Goal: Navigation & Orientation: Find specific page/section

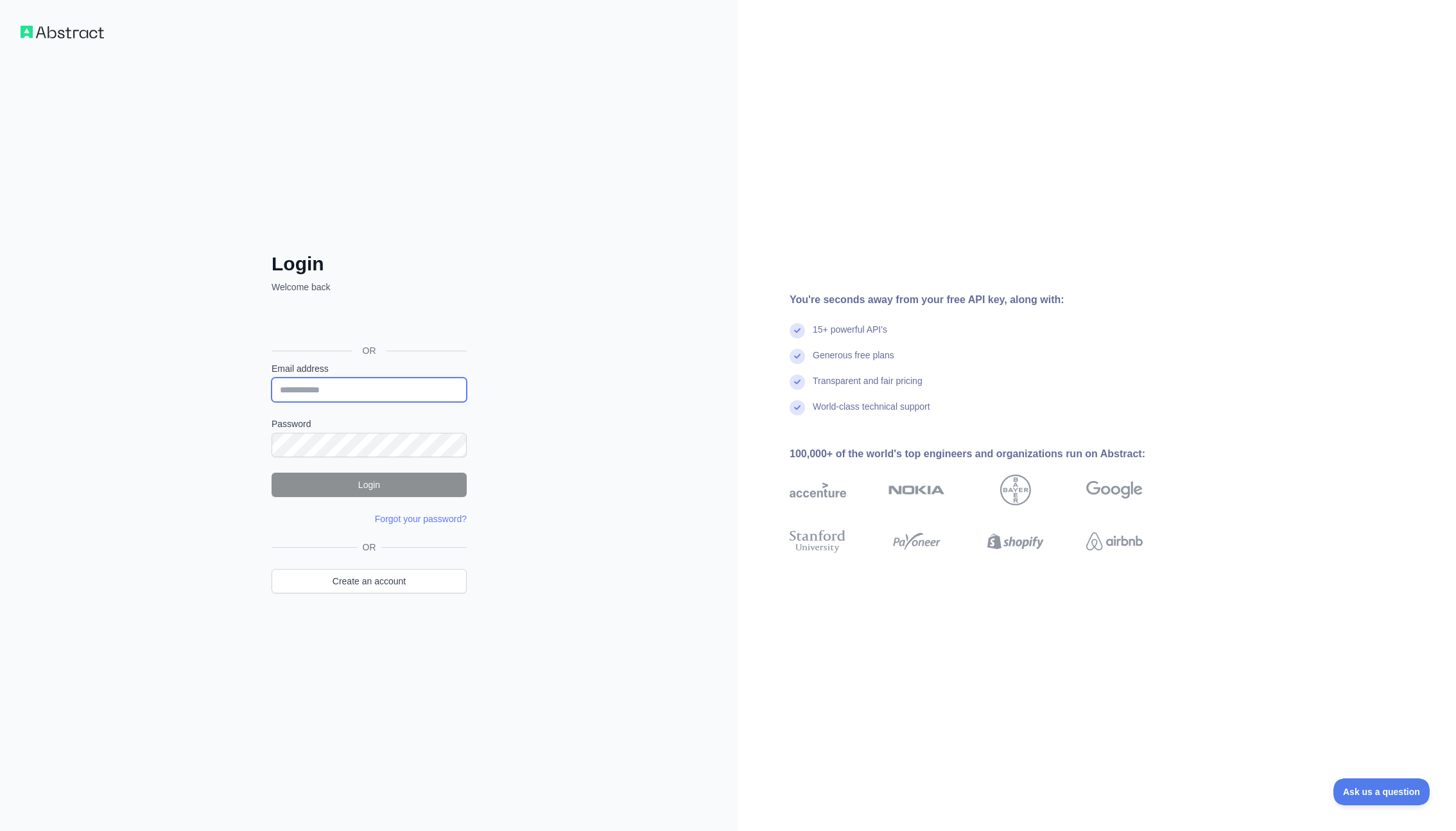
click at [341, 382] on input "Email address" at bounding box center [368, 389] width 195 height 24
click at [0, 830] on com-1password-button at bounding box center [0, 831] width 0 height 0
type input "**********"
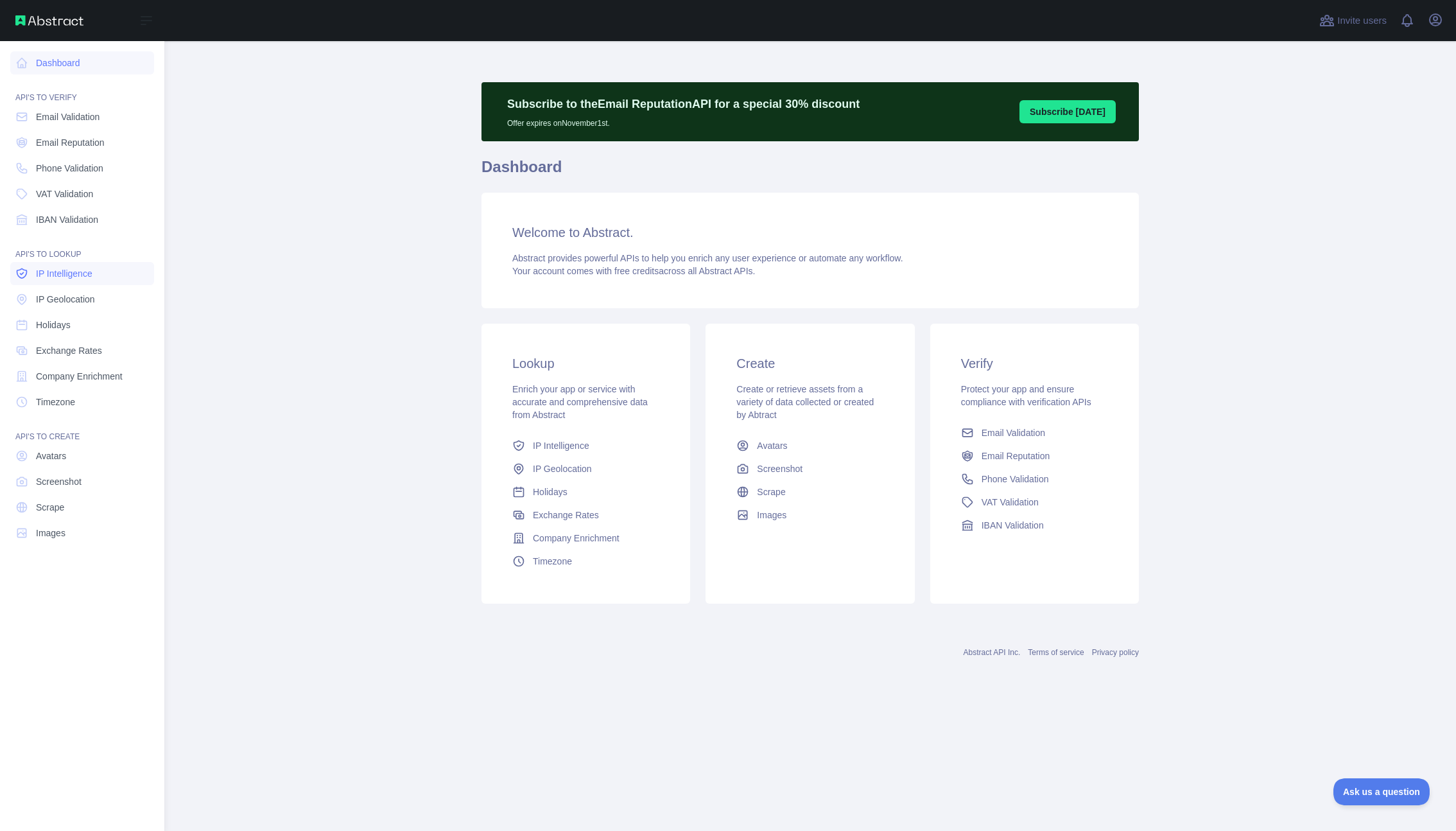
click at [34, 275] on link "IP Intelligence" at bounding box center [82, 273] width 144 height 23
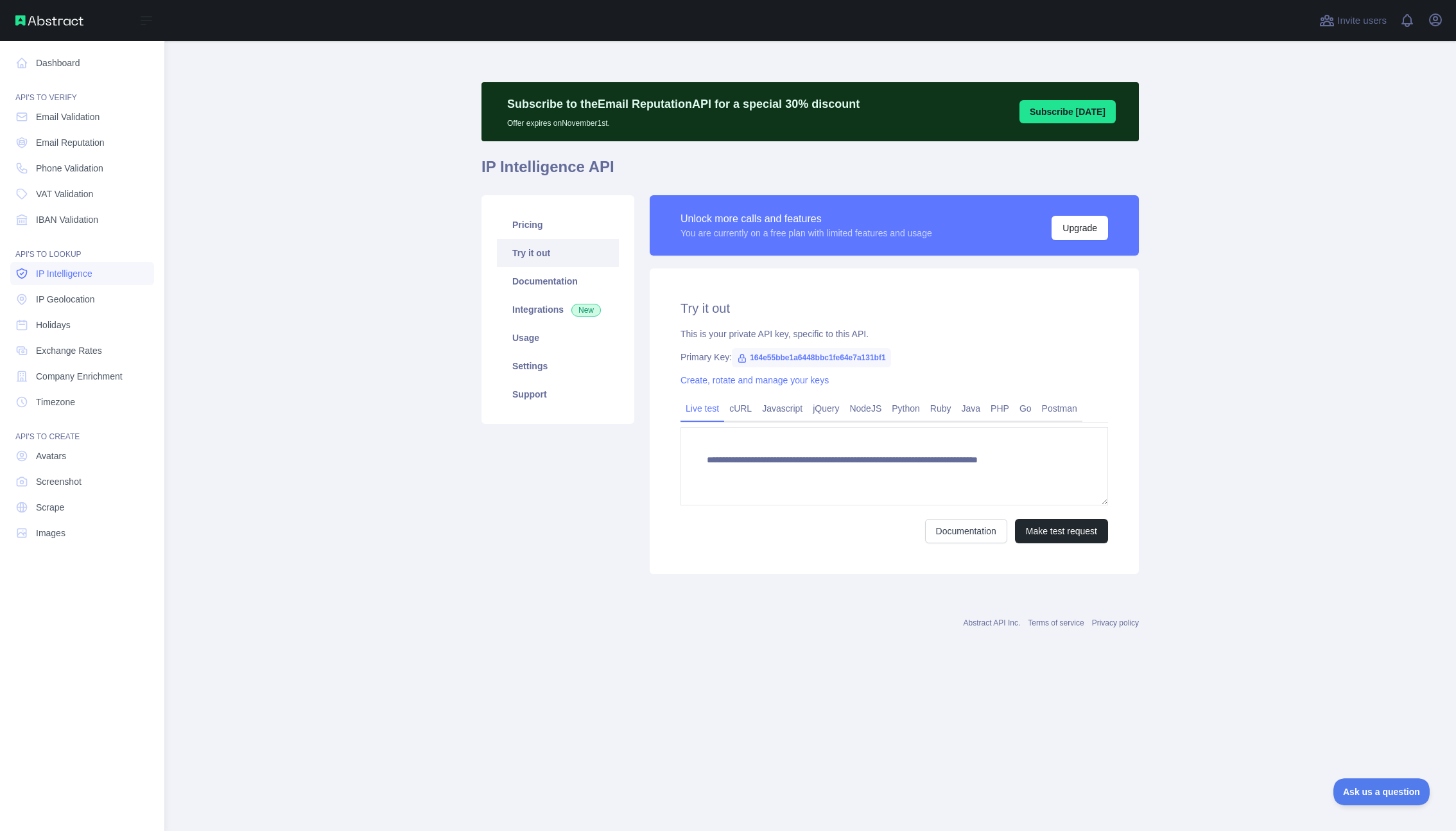
type textarea "**********"
click at [54, 295] on span "IP Geolocation" at bounding box center [65, 299] width 59 height 13
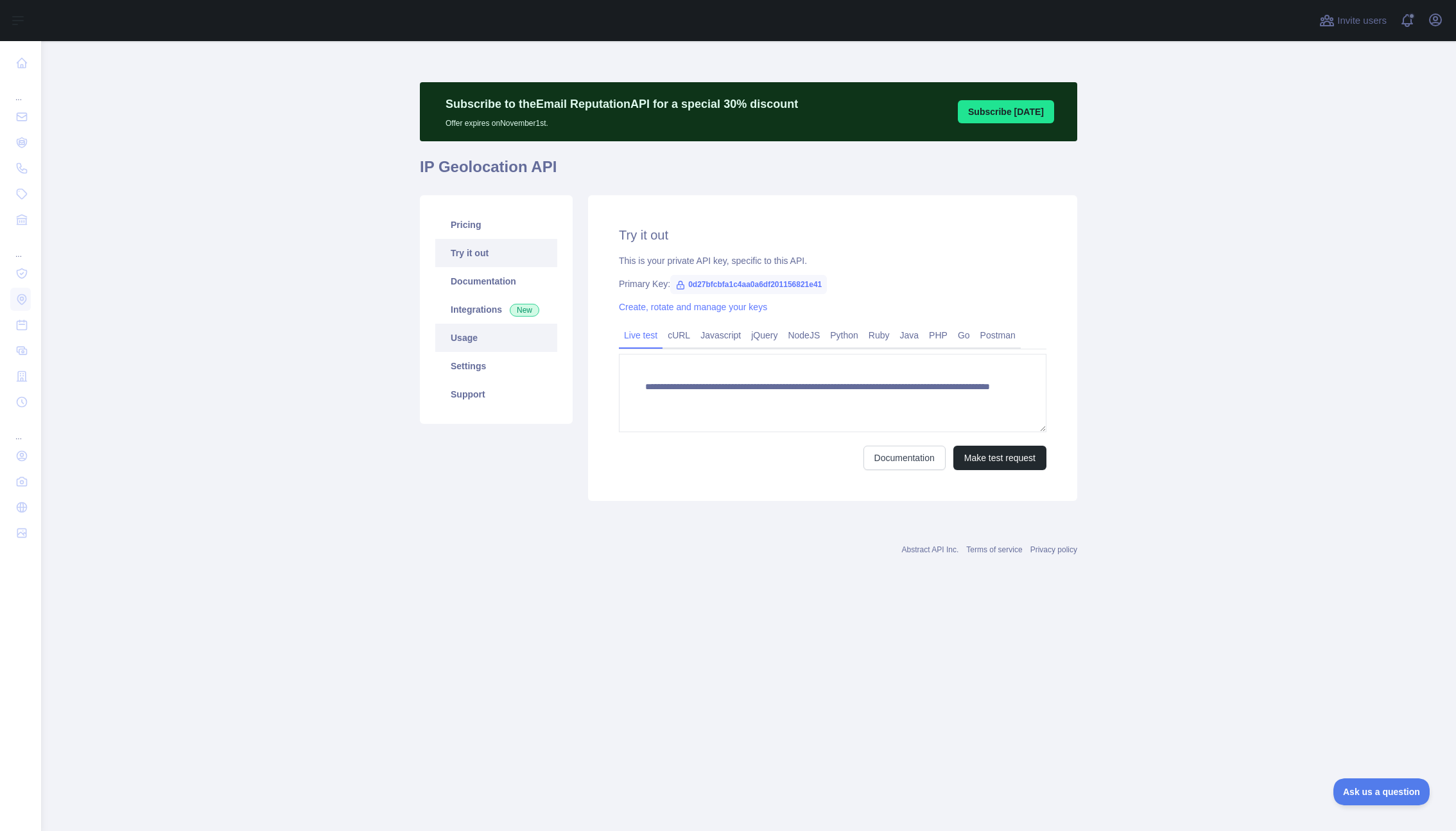
click at [502, 344] on link "Usage" at bounding box center [496, 337] width 122 height 28
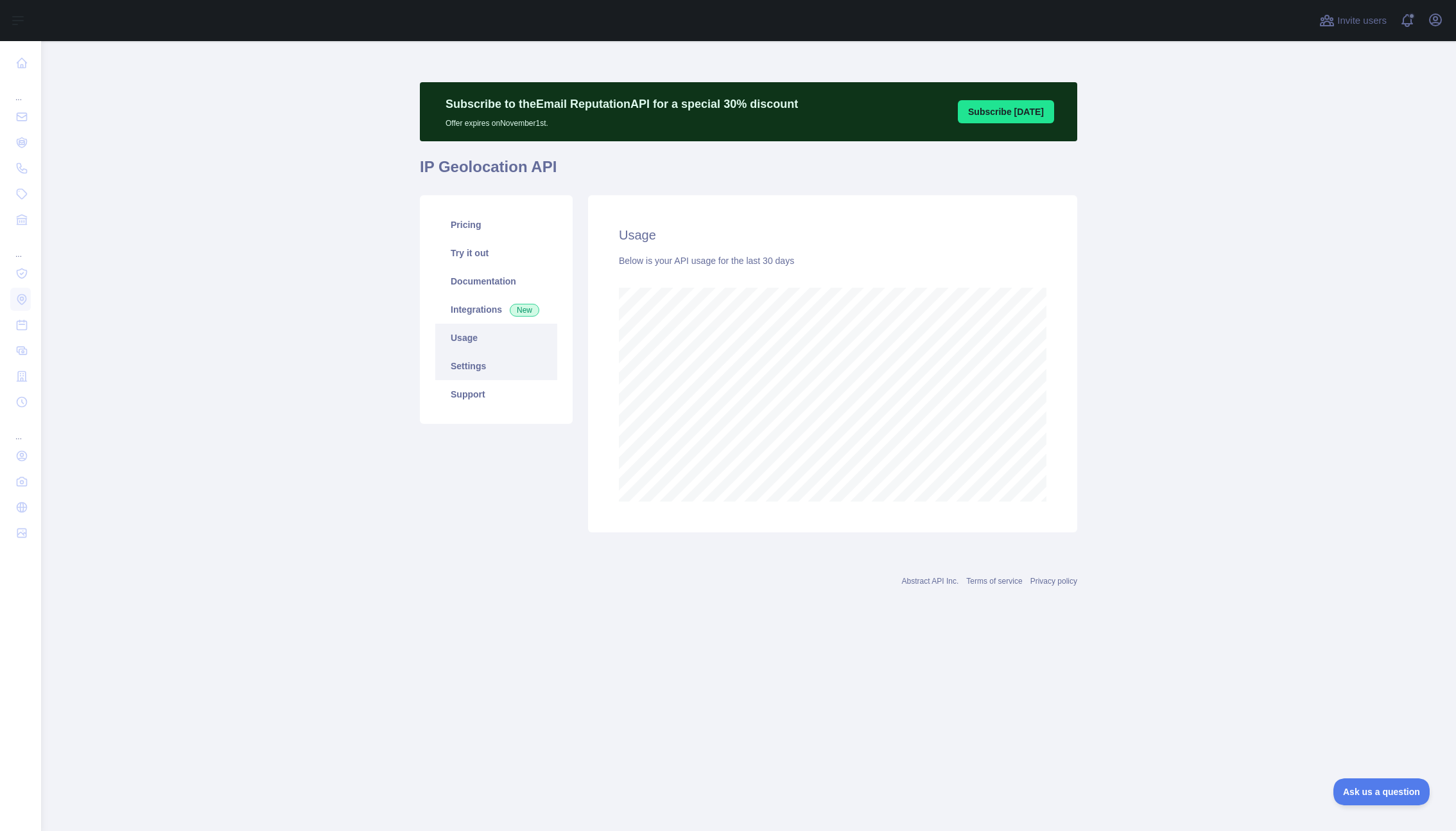
scroll to position [790, 1415]
click at [495, 362] on link "Settings" at bounding box center [496, 366] width 122 height 28
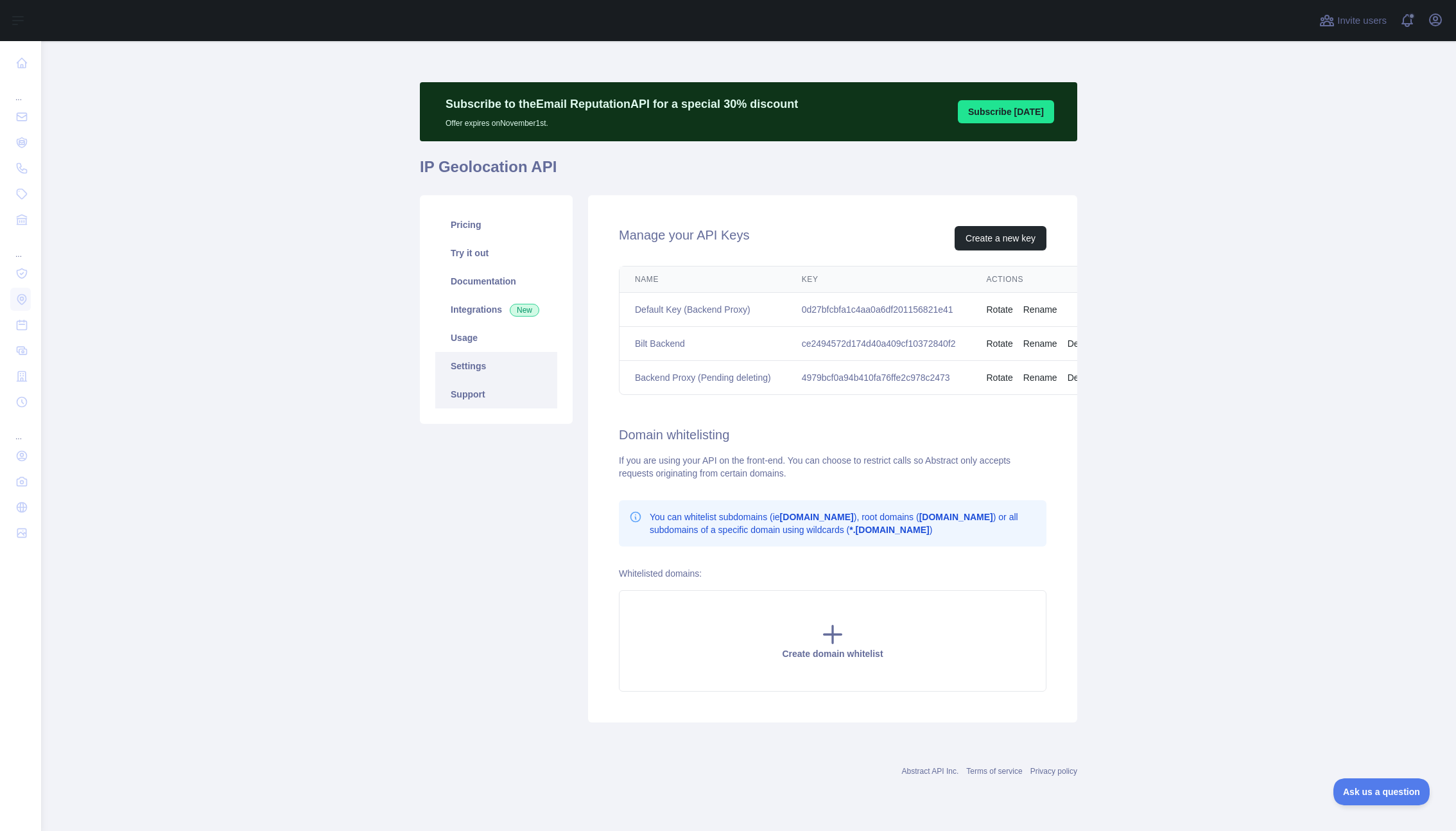
click at [487, 390] on link "Support" at bounding box center [496, 394] width 122 height 28
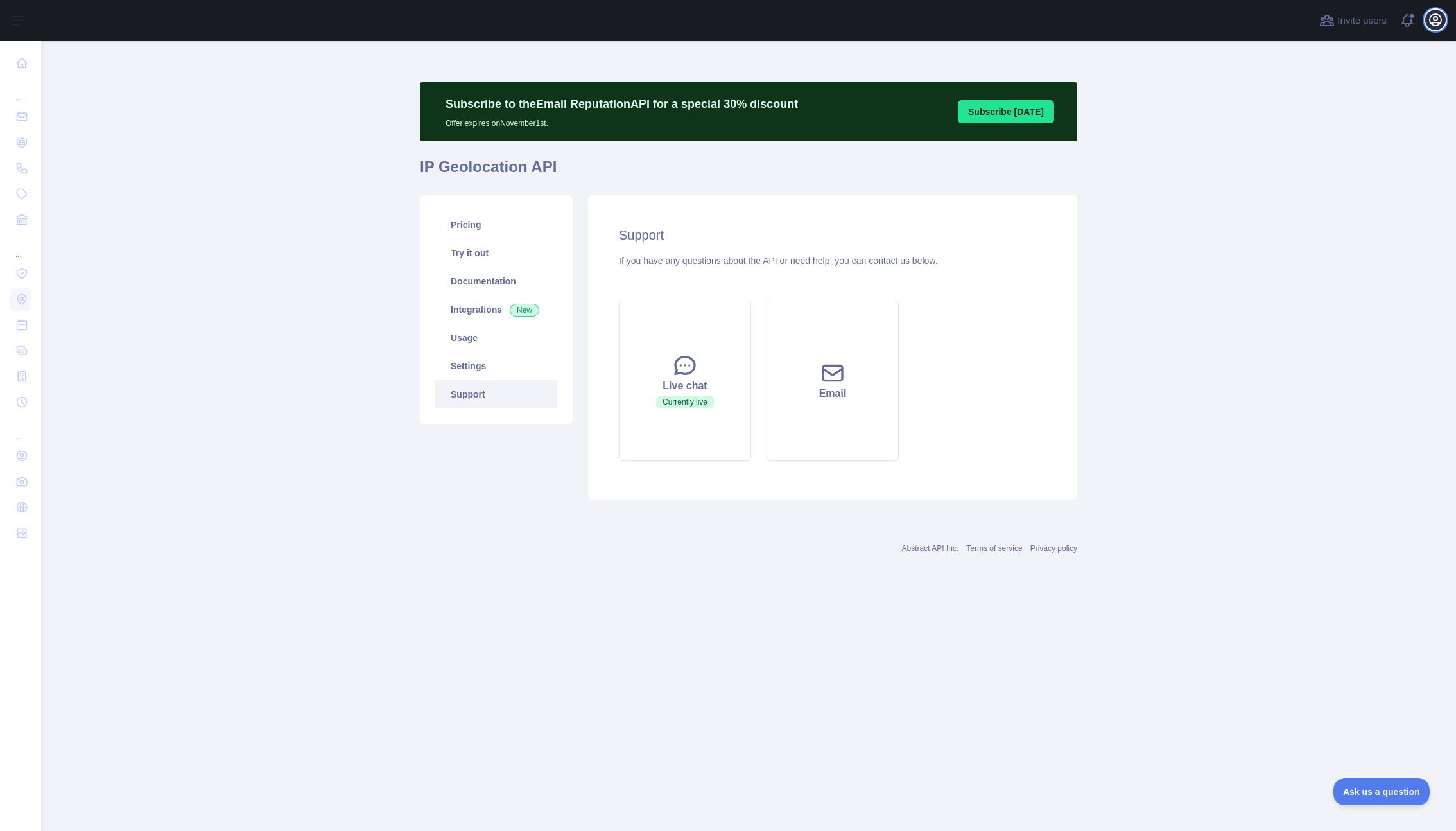
click at [1439, 24] on icon "button" at bounding box center [1435, 20] width 12 height 12
click at [1359, 136] on button "Billing" at bounding box center [1373, 140] width 144 height 23
